Goal: Check status: Check status

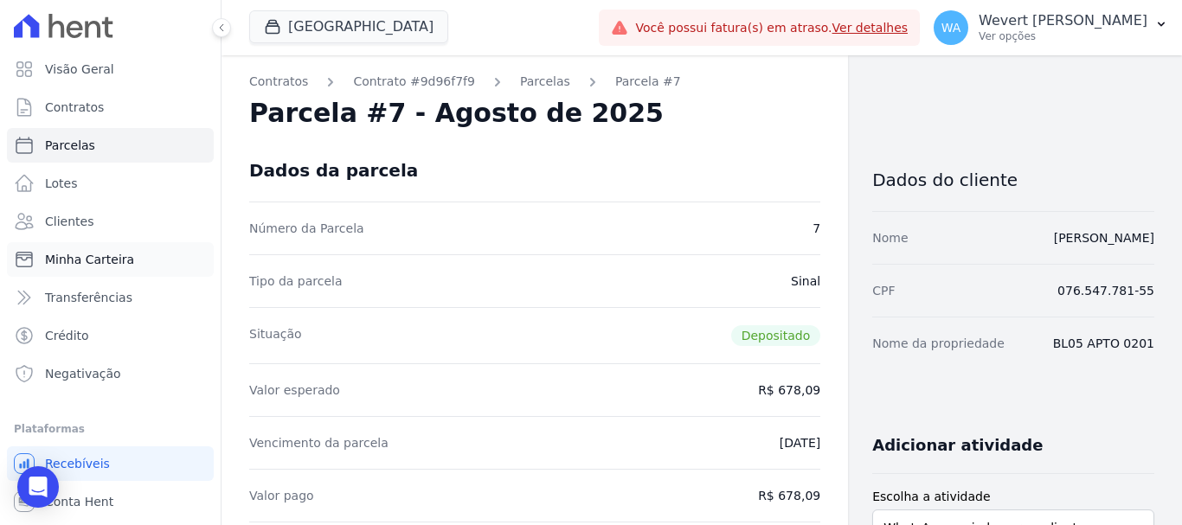
scroll to position [692, 0]
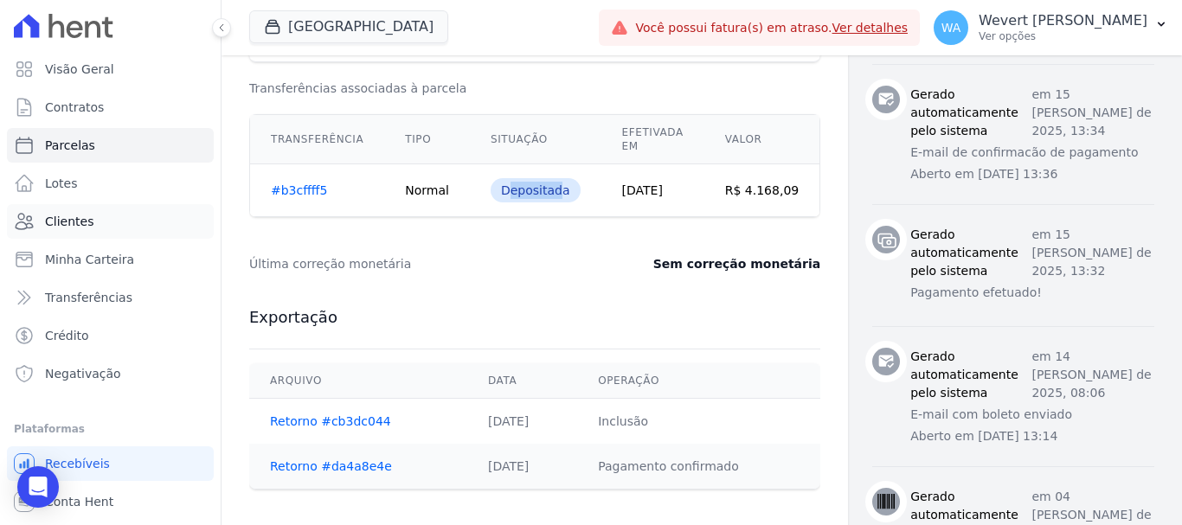
click at [70, 221] on span "Clientes" at bounding box center [69, 221] width 48 height 17
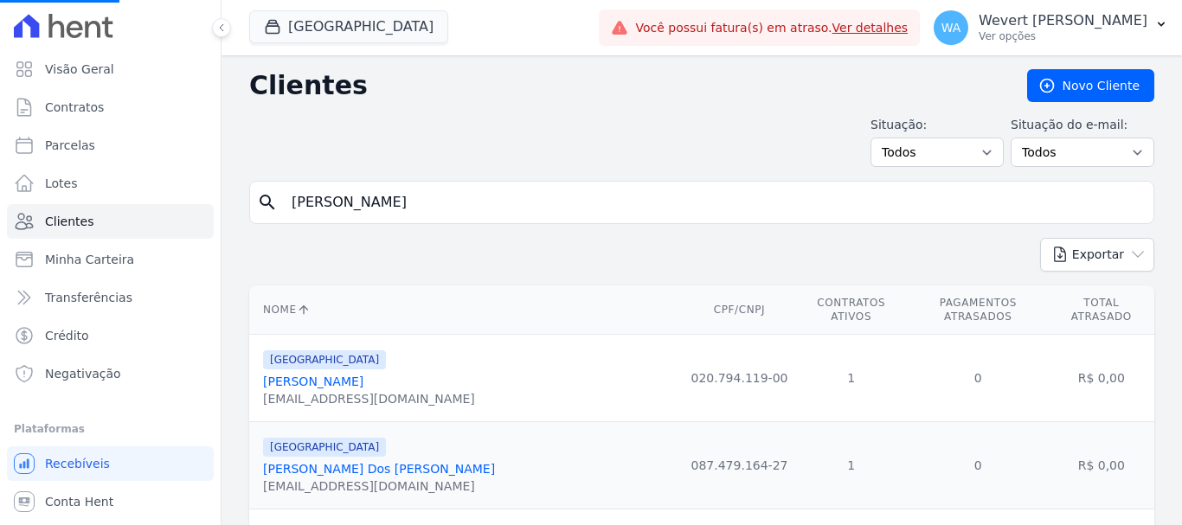
click at [554, 197] on input "[PERSON_NAME]" at bounding box center [713, 202] width 865 height 35
drag, startPoint x: 554, startPoint y: 197, endPoint x: 573, endPoint y: 259, distance: 64.3
paste input "[PERSON_NAME] DOS [PERSON_NAME]"
type input "[PERSON_NAME] DOS [PERSON_NAME]"
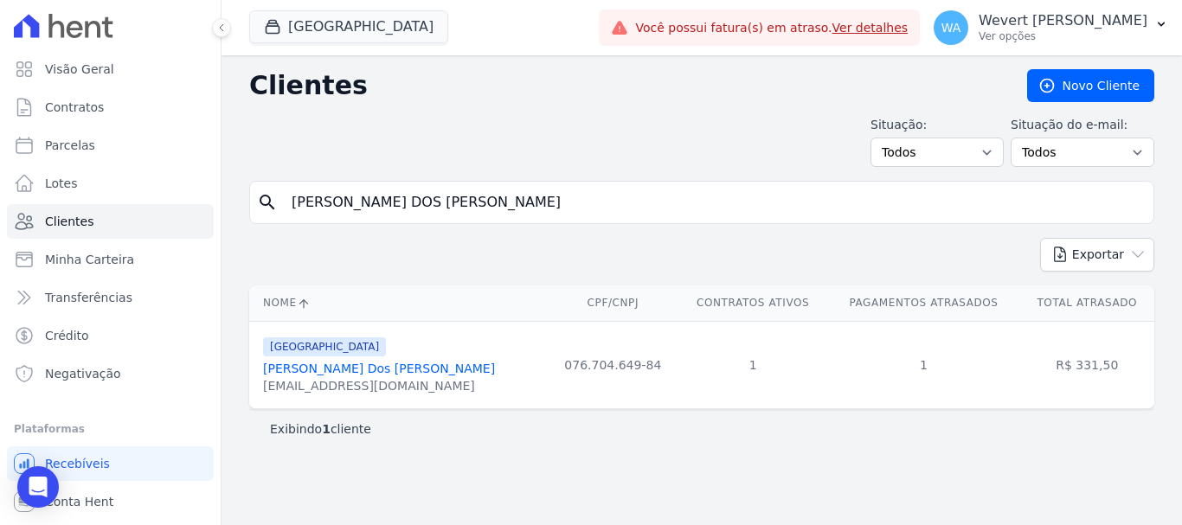
click at [355, 365] on link "[PERSON_NAME] Dos [PERSON_NAME]" at bounding box center [379, 369] width 232 height 14
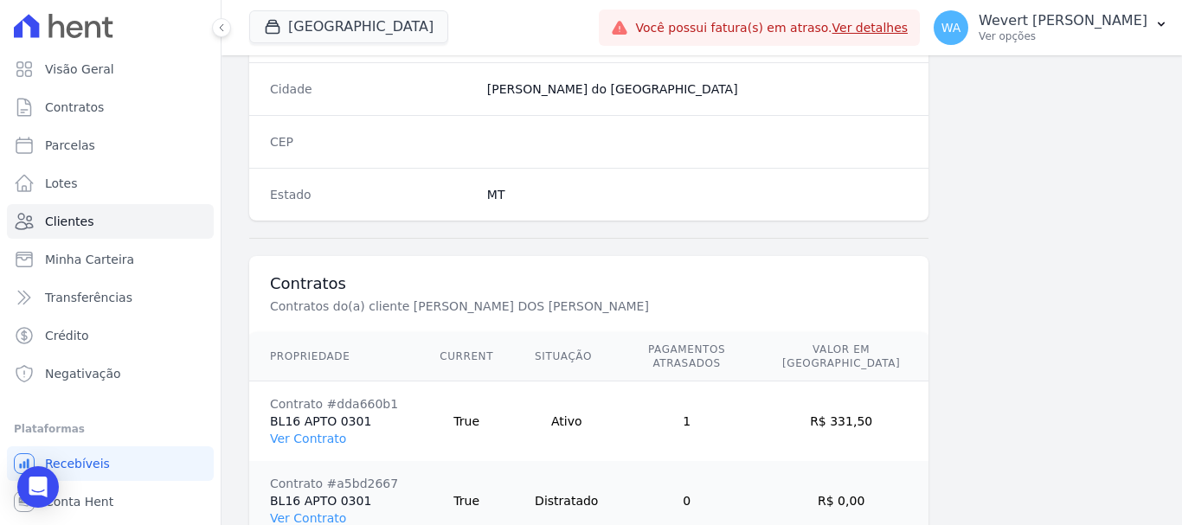
scroll to position [1173, 0]
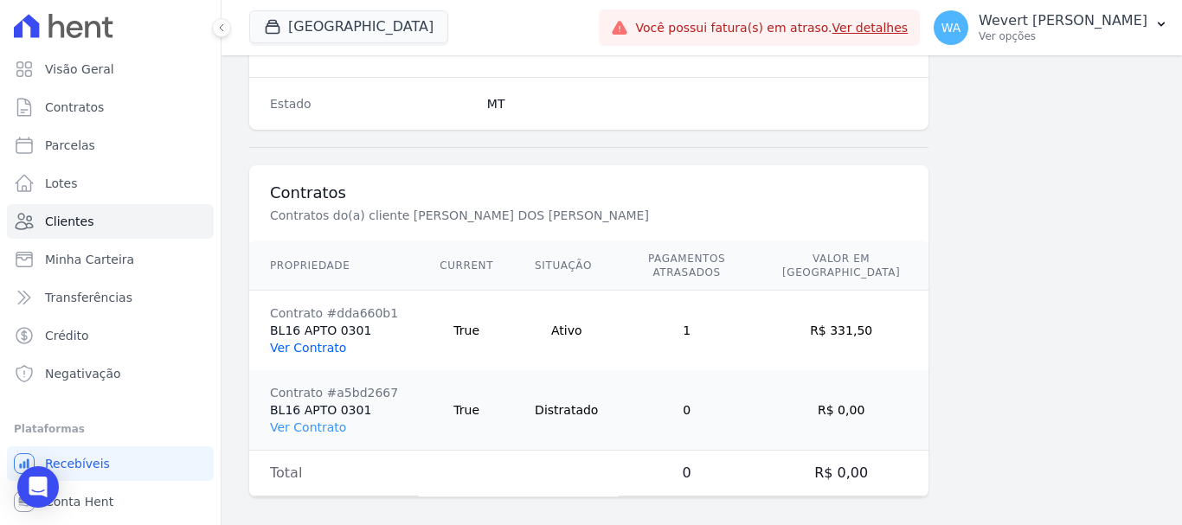
click at [312, 341] on link "Ver Contrato" at bounding box center [308, 348] width 76 height 14
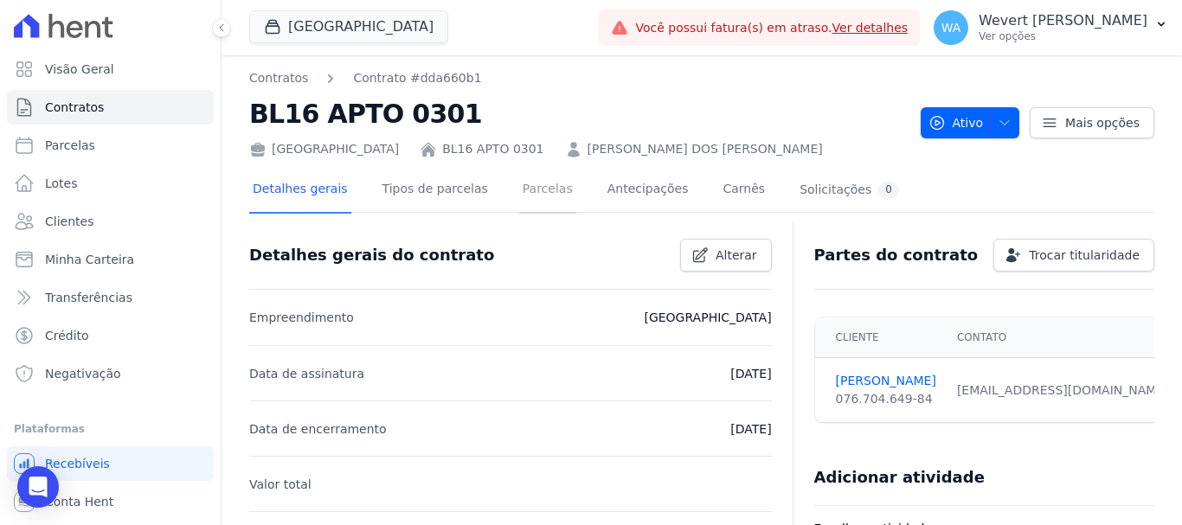
click at [519, 189] on link "Parcelas" at bounding box center [547, 191] width 57 height 46
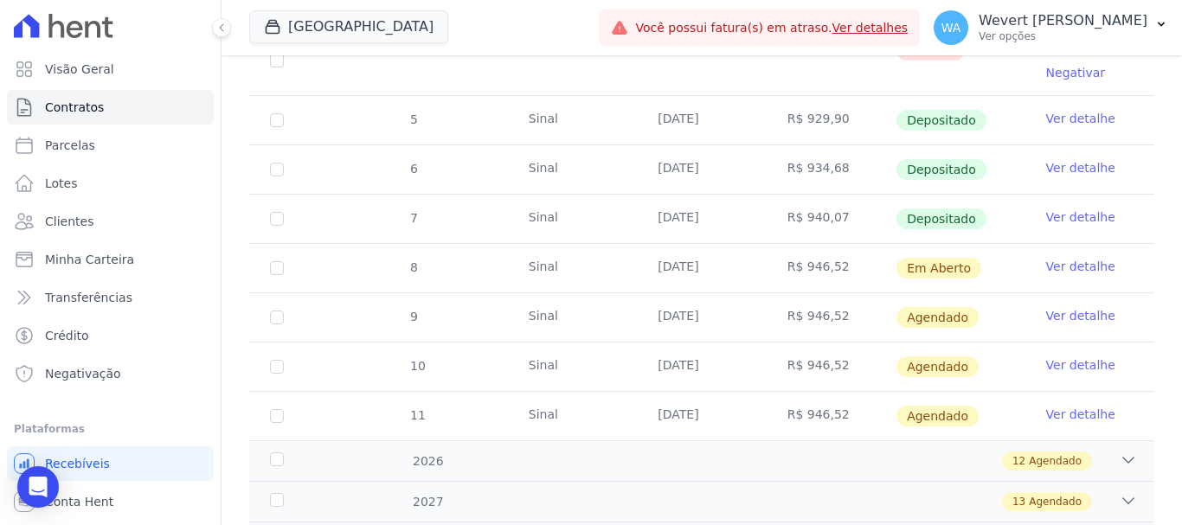
scroll to position [865, 0]
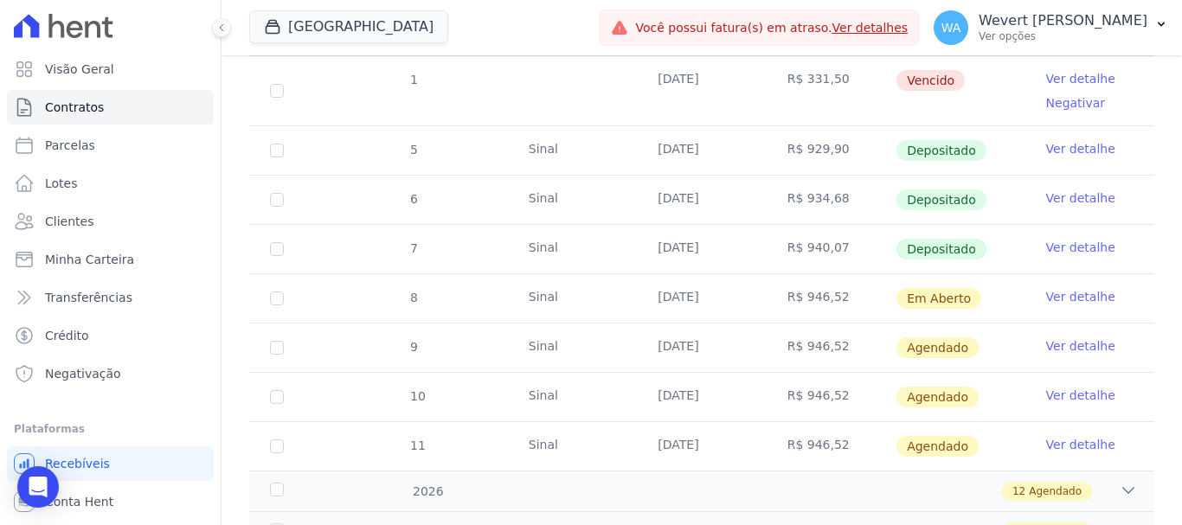
click at [1069, 239] on link "Ver detalhe" at bounding box center [1080, 247] width 69 height 17
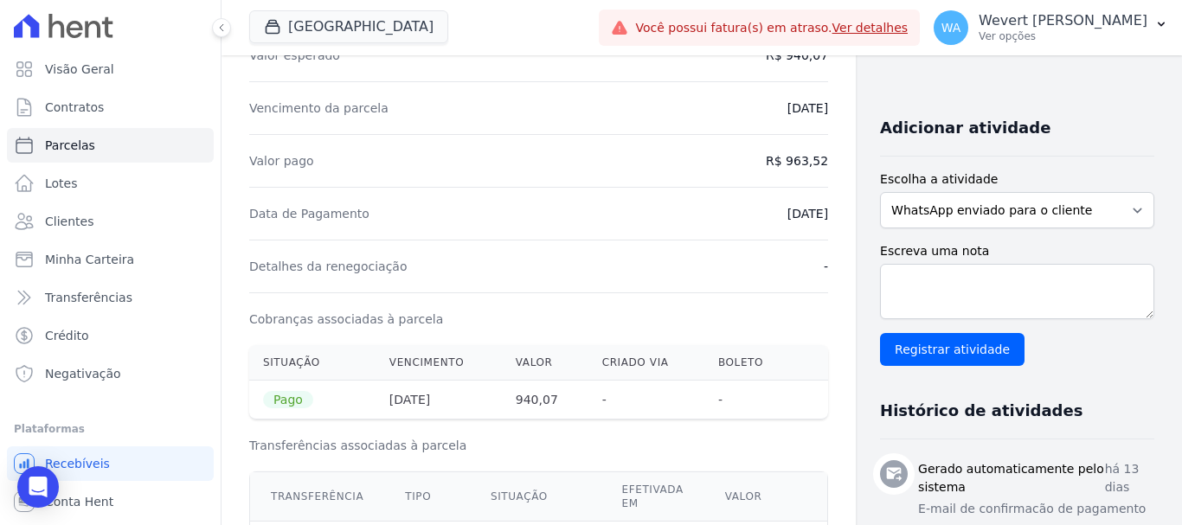
scroll to position [318, 0]
